Goal: Find specific page/section: Find specific page/section

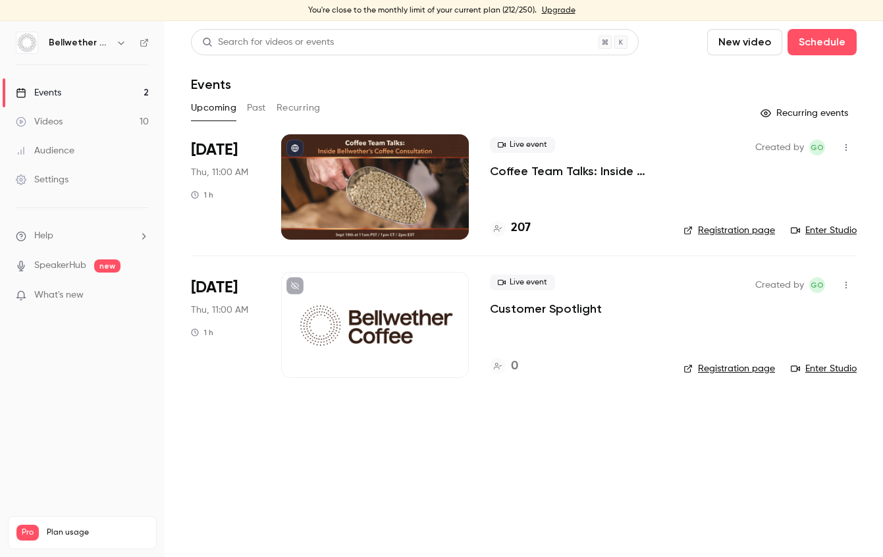
click at [404, 182] on div at bounding box center [375, 186] width 188 height 105
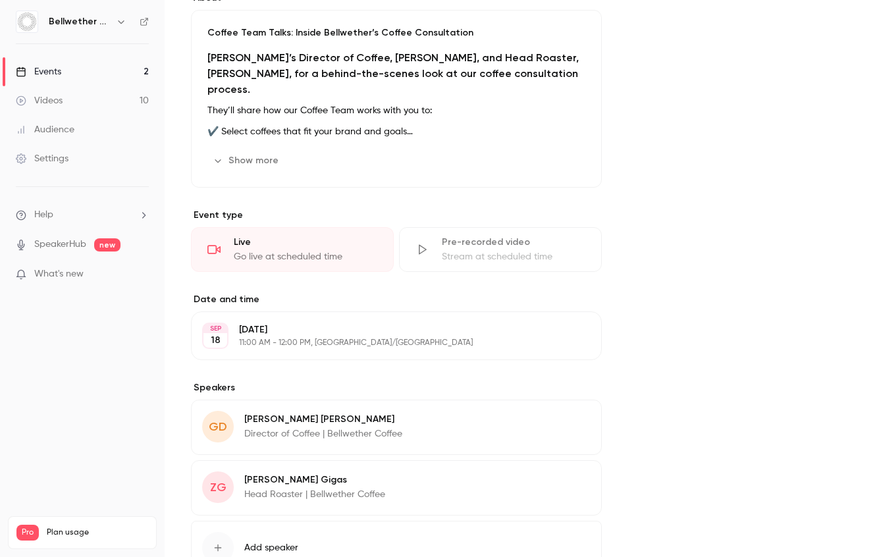
scroll to position [378, 0]
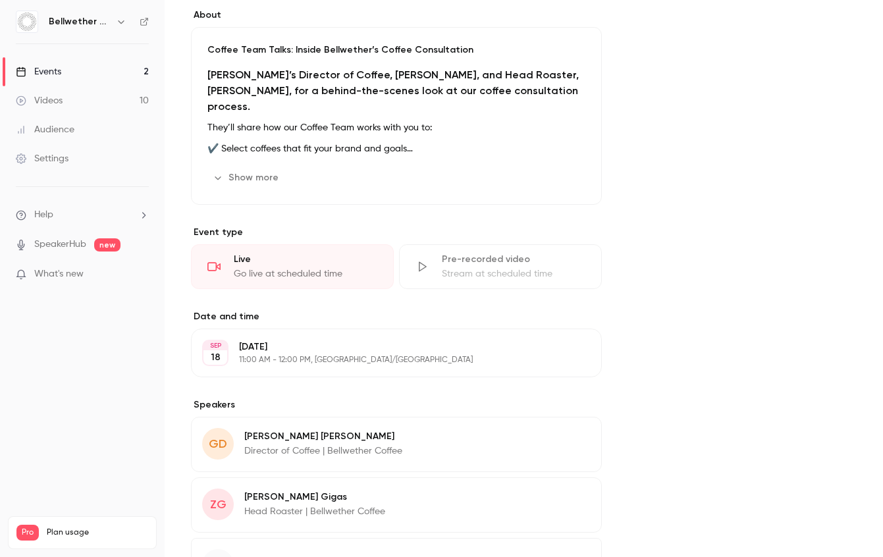
click at [126, 280] on p "What's new" at bounding box center [72, 274] width 112 height 14
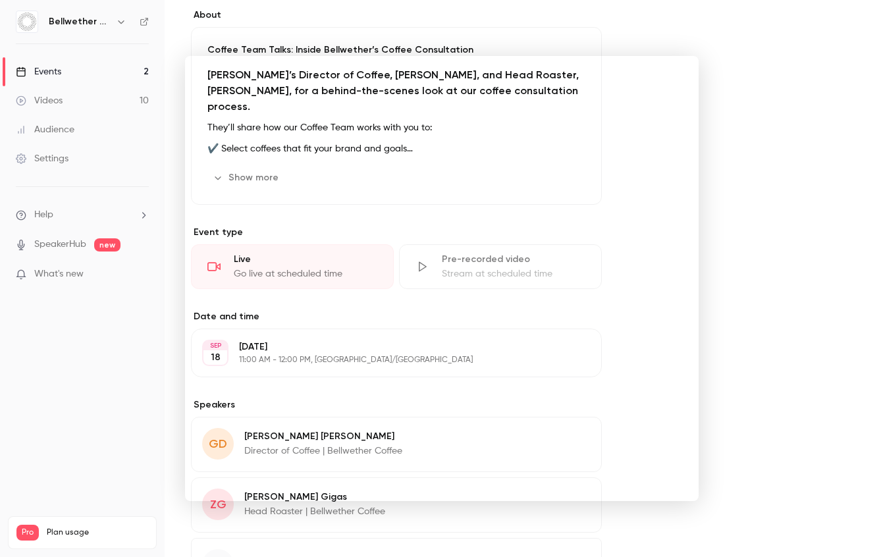
click at [748, 63] on div at bounding box center [441, 278] width 883 height 557
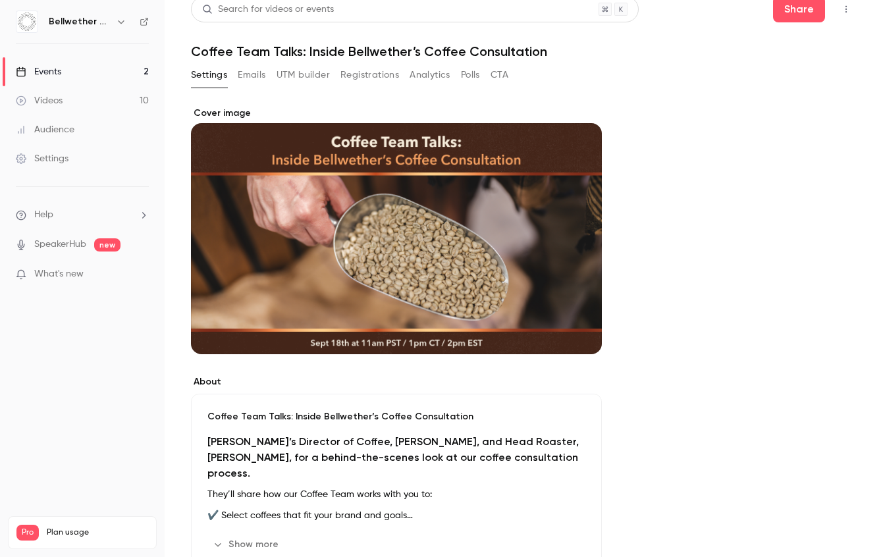
scroll to position [0, 0]
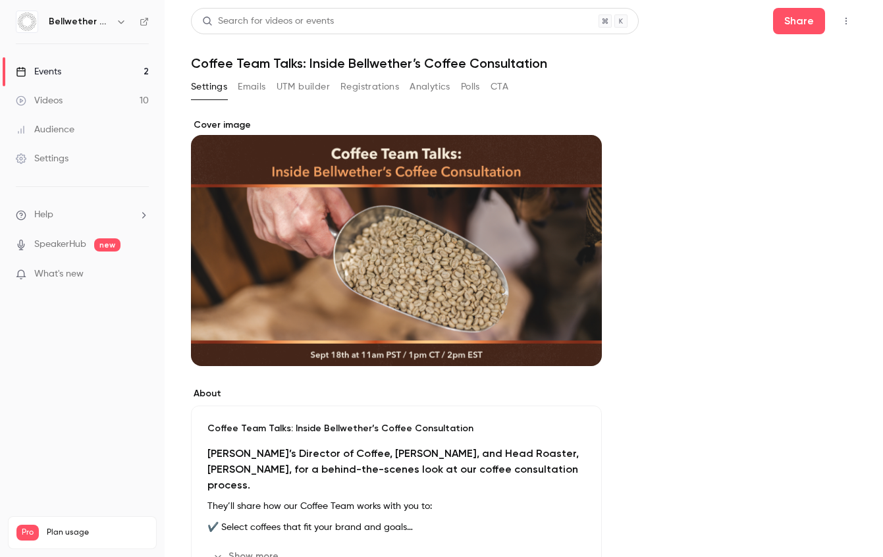
click at [255, 84] on button "Emails" at bounding box center [252, 86] width 28 height 21
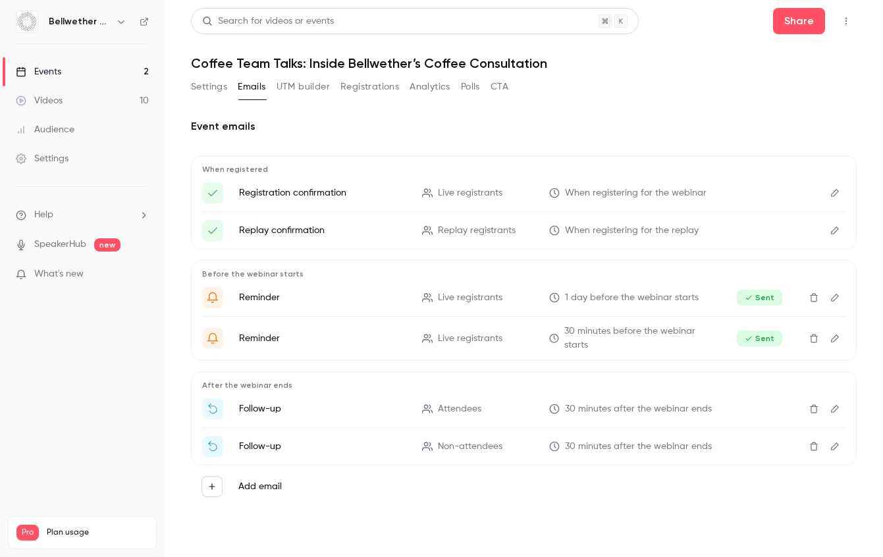
click at [353, 87] on button "Registrations" at bounding box center [369, 86] width 59 height 21
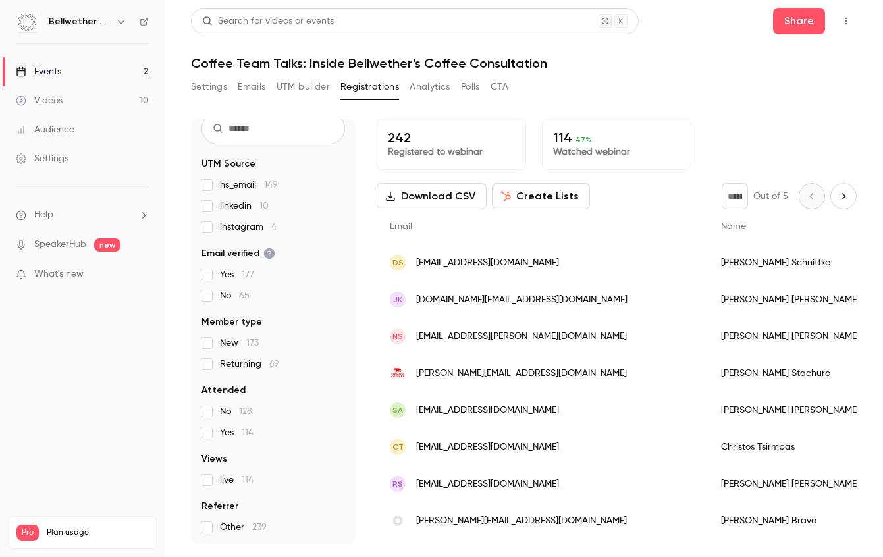
scroll to position [46, 0]
click at [499, 84] on button "CTA" at bounding box center [499, 86] width 18 height 21
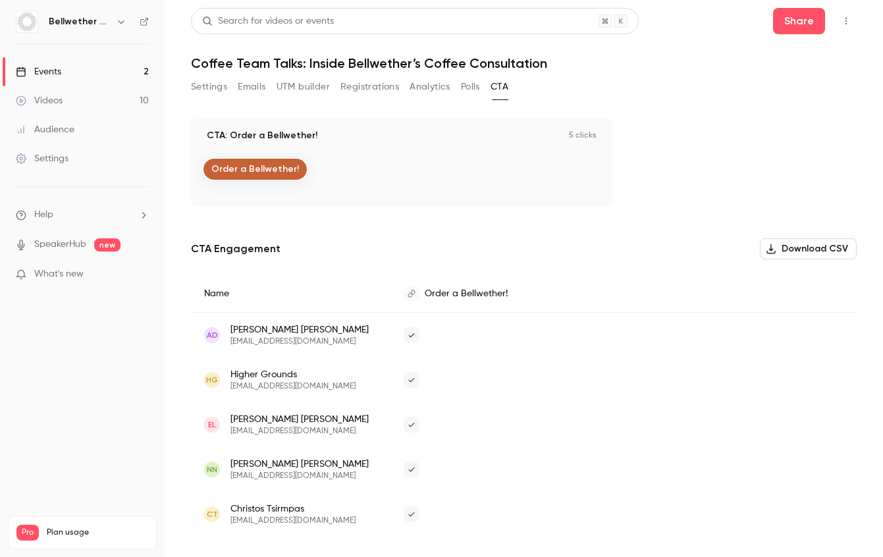
scroll to position [19, 0]
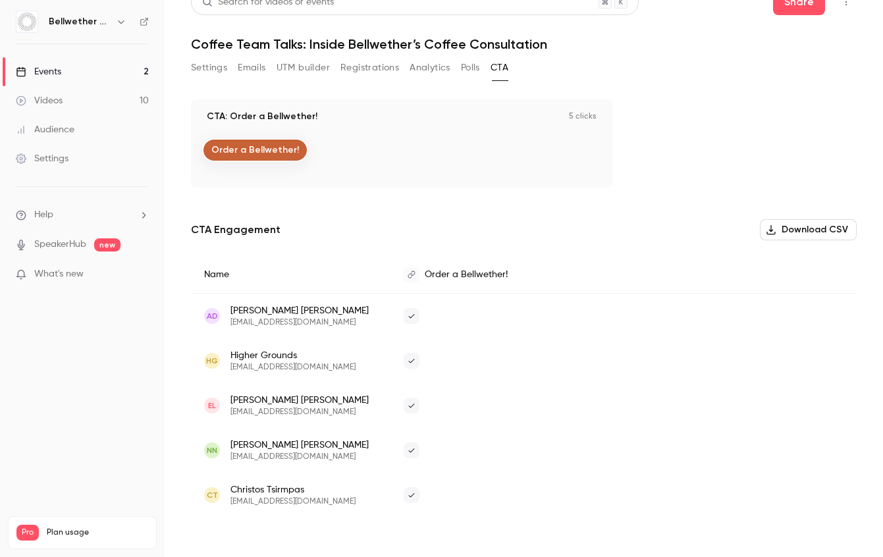
click at [470, 68] on button "Polls" at bounding box center [470, 67] width 19 height 21
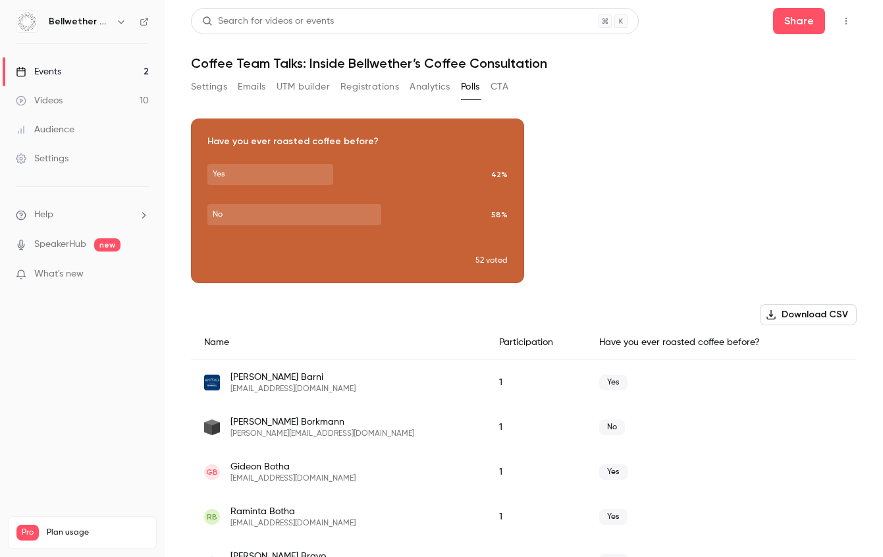
click at [438, 84] on button "Analytics" at bounding box center [429, 86] width 41 height 21
